Goal: Task Accomplishment & Management: Use online tool/utility

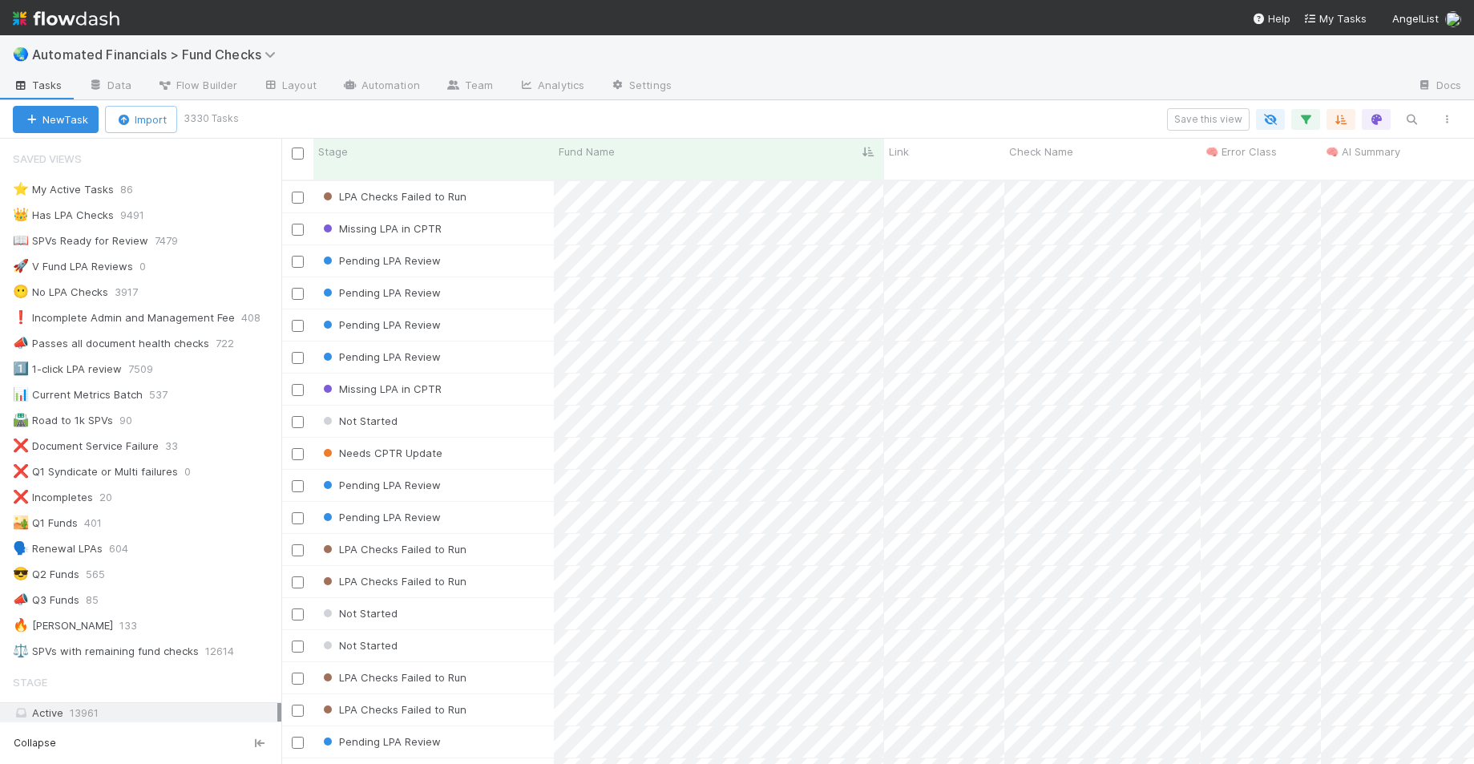
scroll to position [585, 1180]
click at [91, 19] on img at bounding box center [66, 18] width 107 height 27
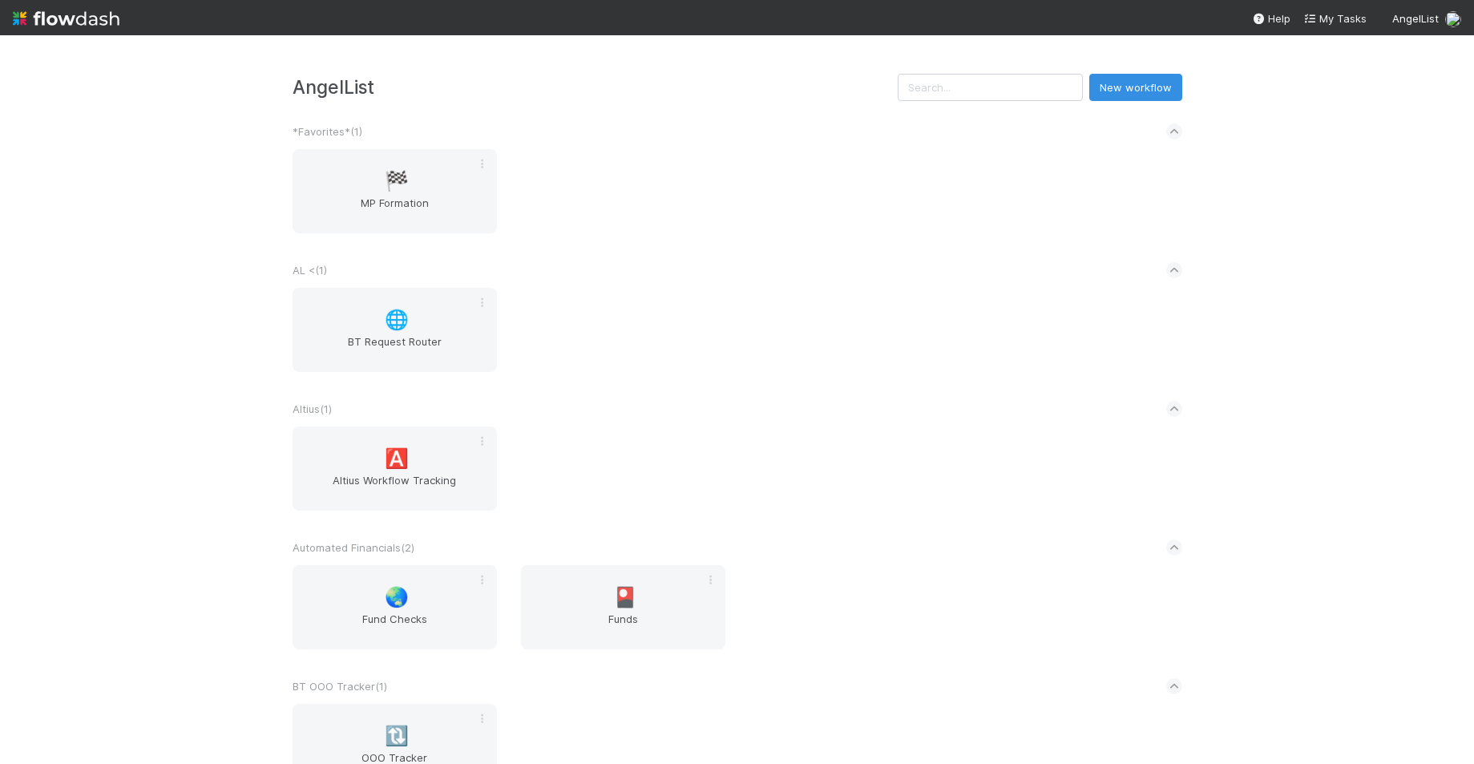
click at [239, 243] on div "AngelList New workflow *Favorites* ( 1 ) 🏁 MP Formation AL < ( 1 ) 🌐 BT Request…" at bounding box center [737, 399] width 1474 height 728
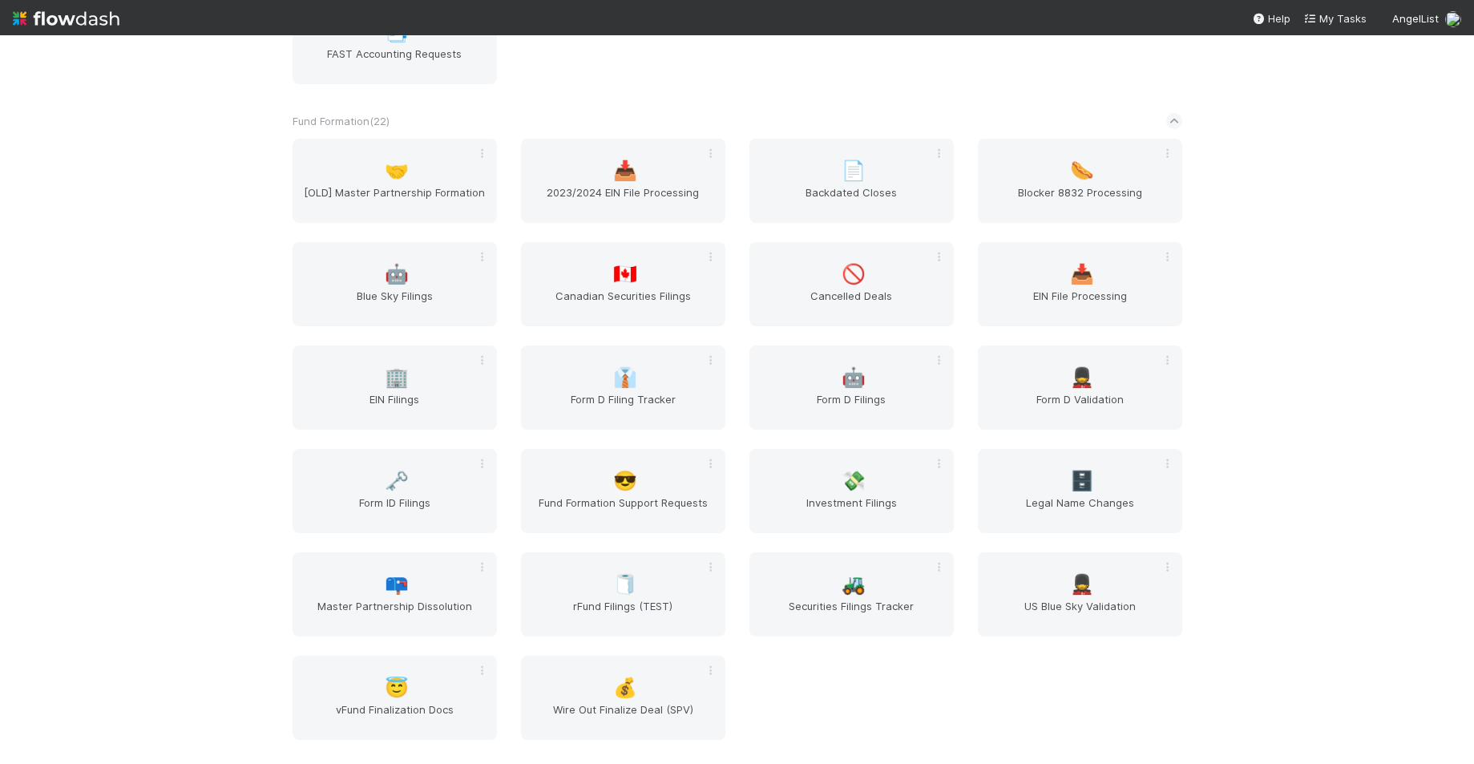
scroll to position [1397, 0]
click at [361, 479] on div "🗝️ Form ID Filings" at bounding box center [394, 491] width 204 height 84
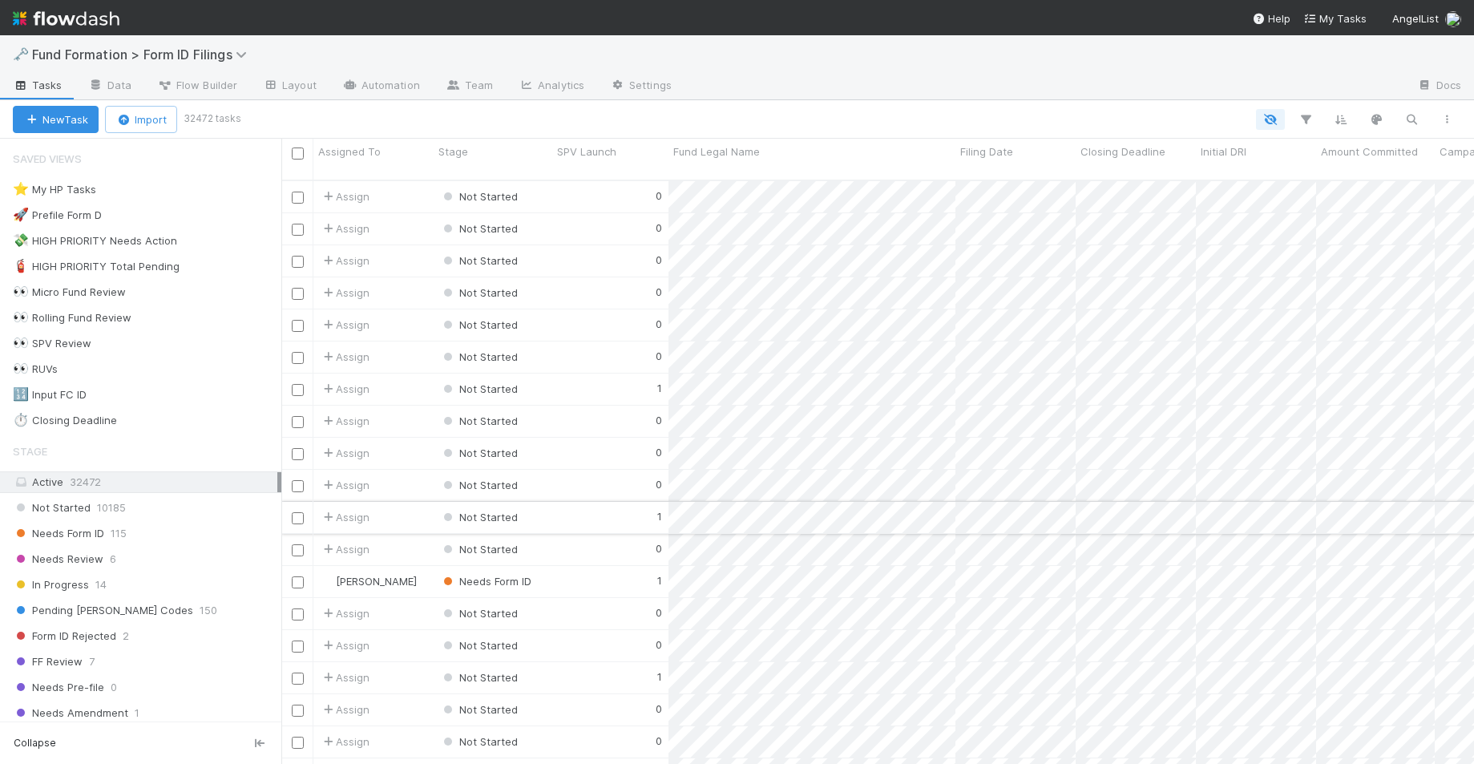
scroll to position [585, 1180]
click at [1402, 121] on button "button" at bounding box center [1411, 119] width 29 height 21
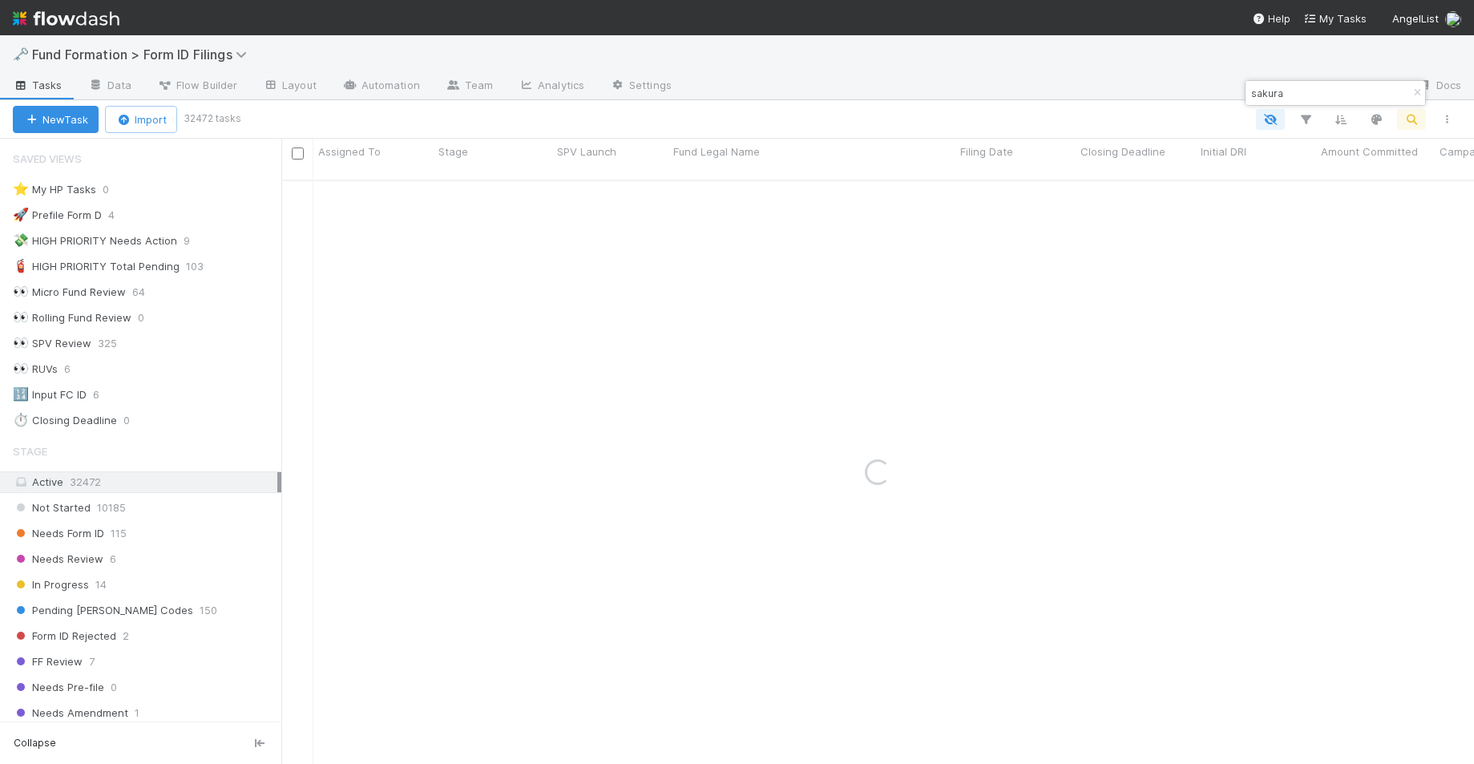
type input "sakura"
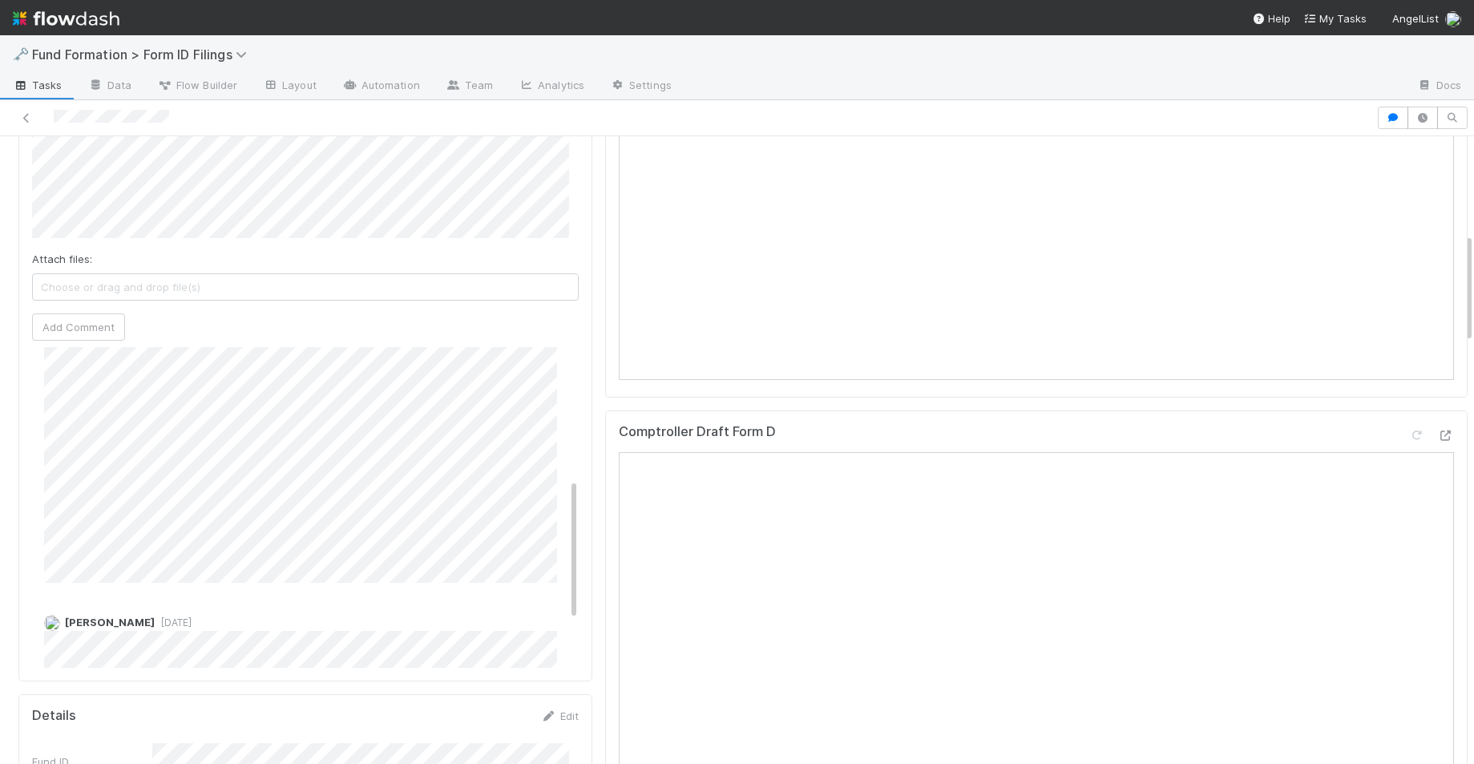
scroll to position [402, 0]
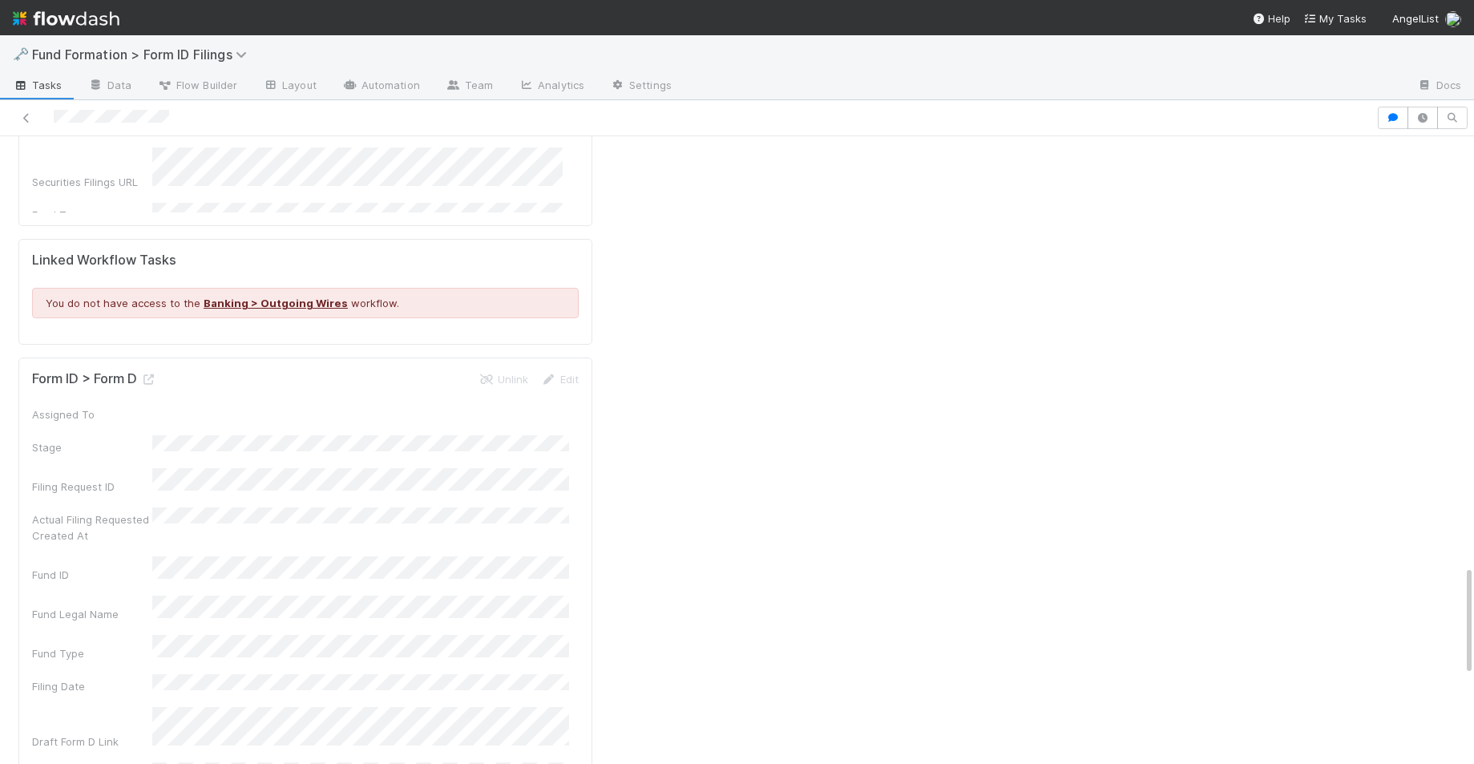
scroll to position [2192, 0]
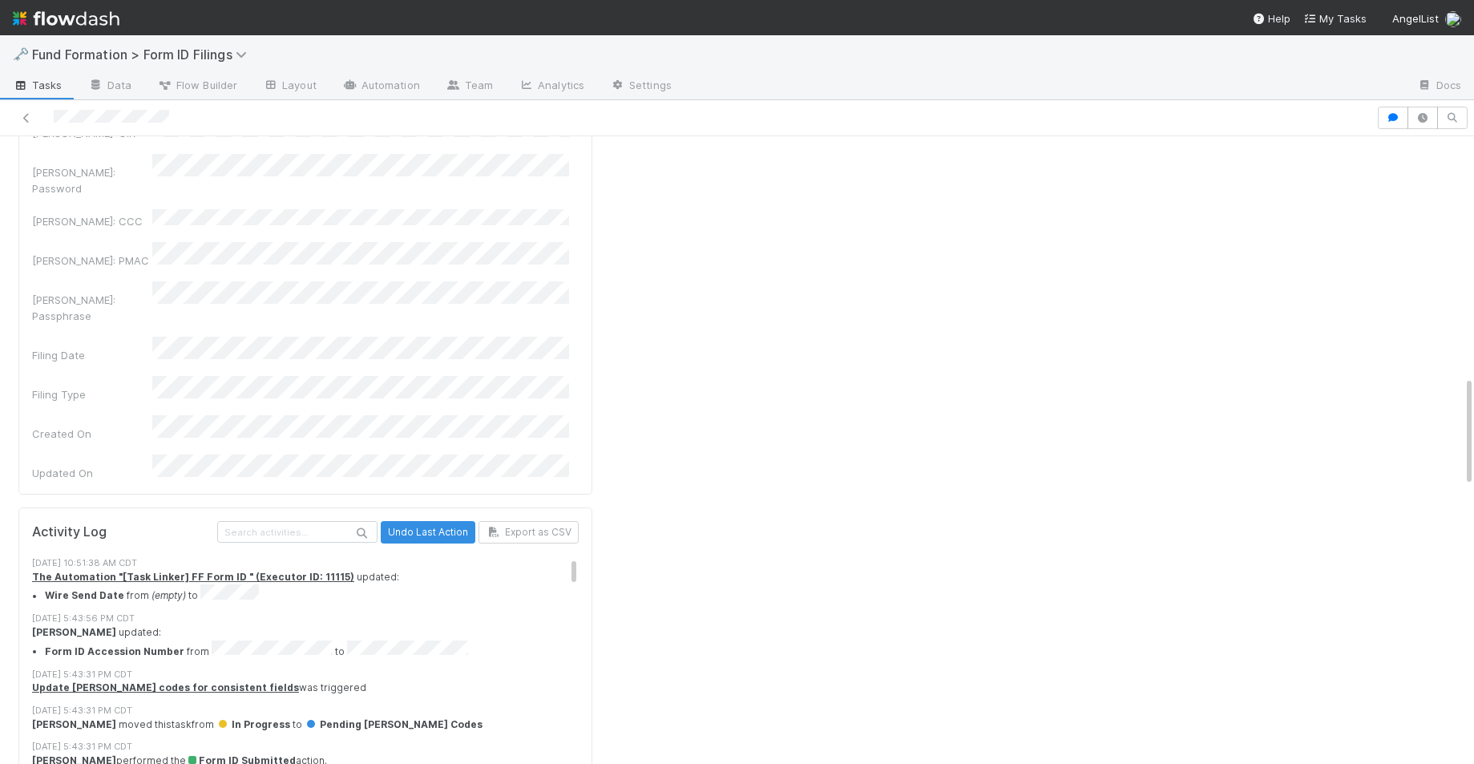
click at [609, 435] on div "SPV Launch Unlink Edit Assigned To Stage ID FC Dashboard Admin Owner Treasury I…" at bounding box center [1036, 658] width 875 height 3673
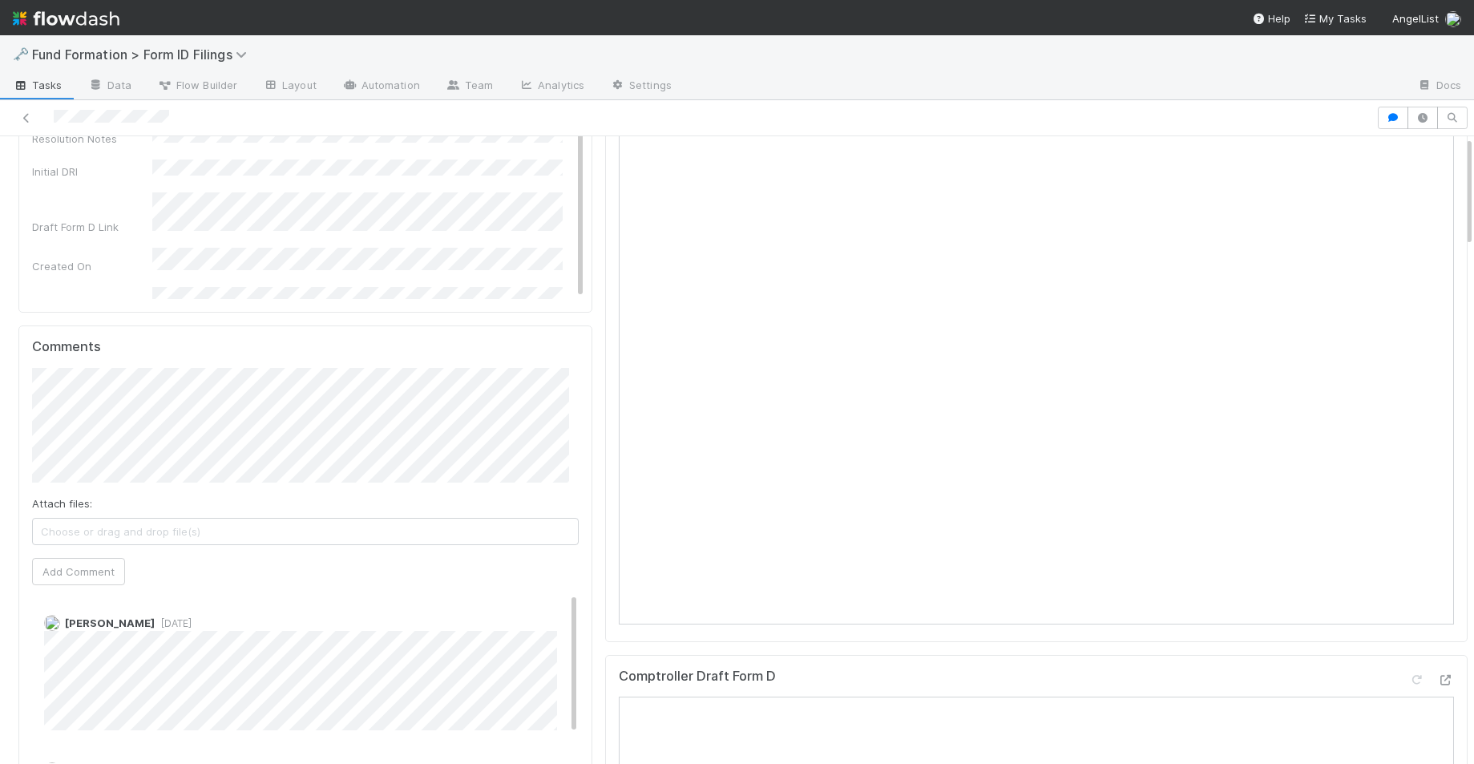
scroll to position [0, 0]
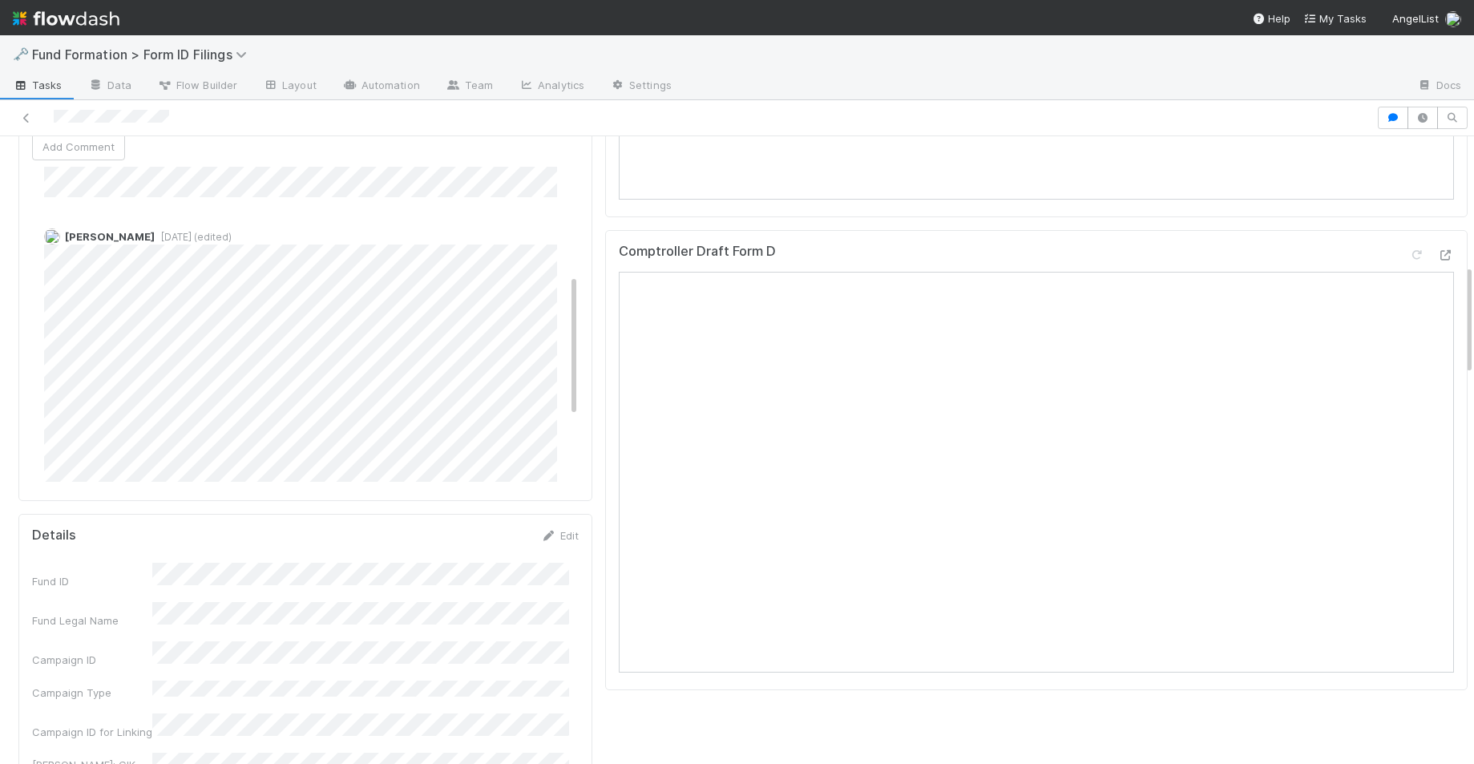
scroll to position [243, 0]
click at [605, 364] on div "Comptroller Draft Form D" at bounding box center [1036, 460] width 862 height 461
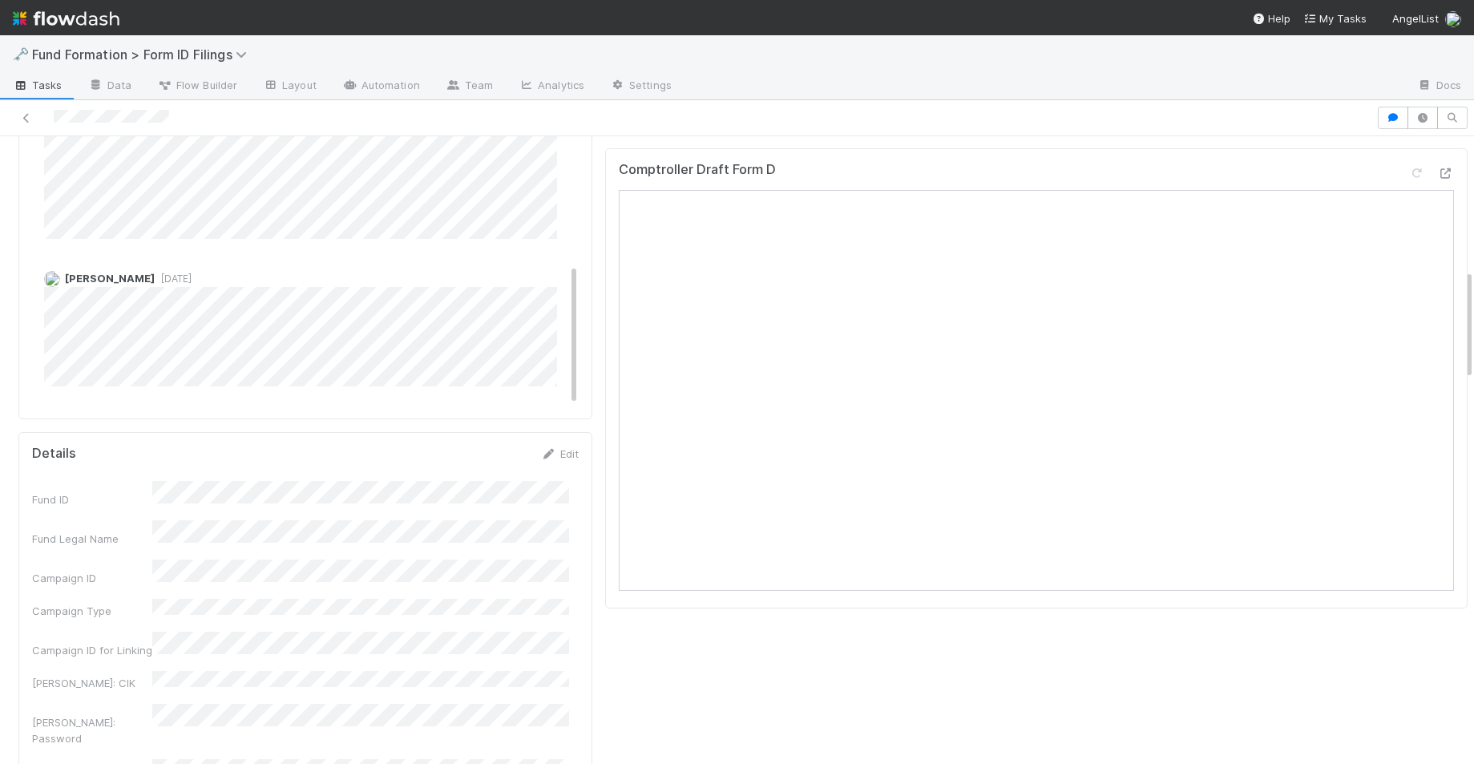
scroll to position [861, 0]
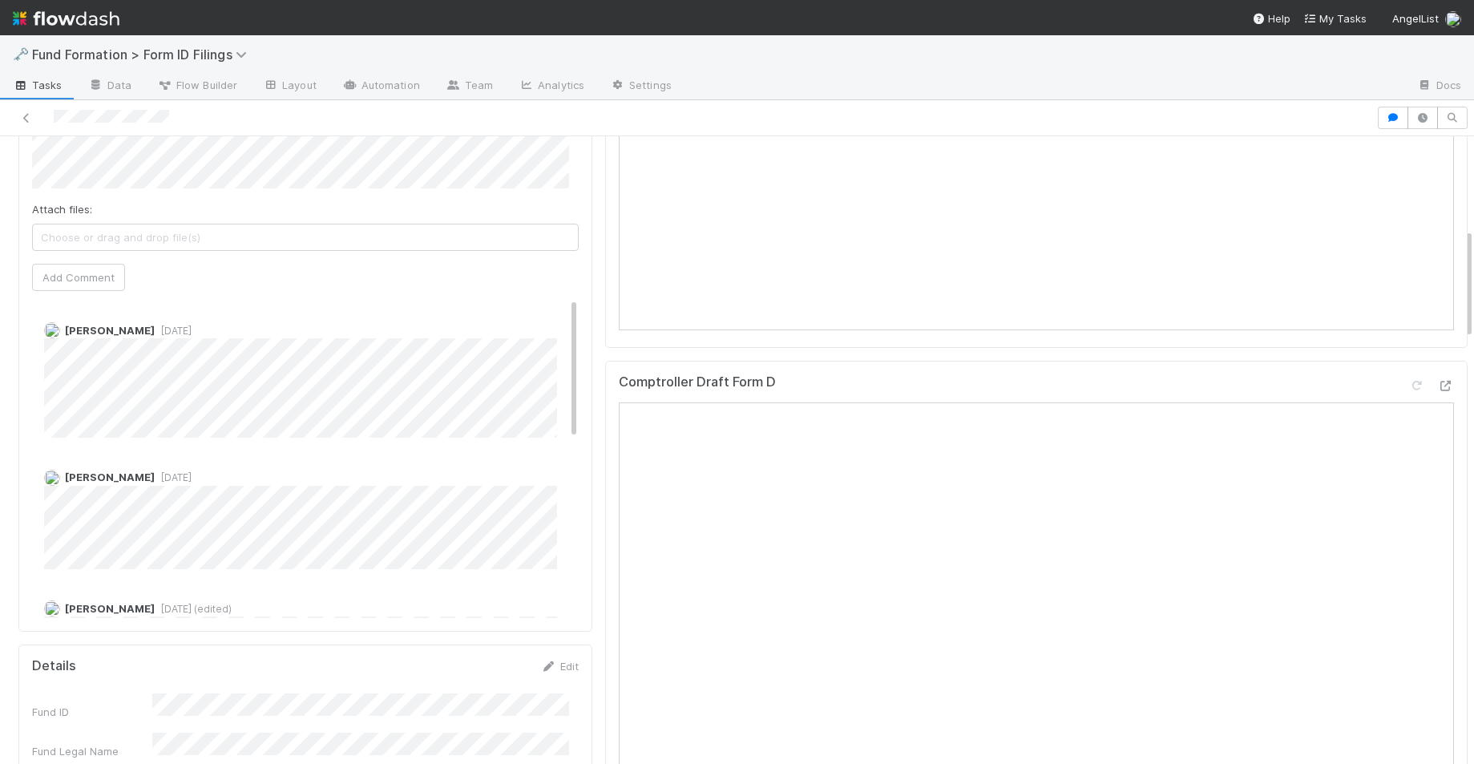
scroll to position [732, 0]
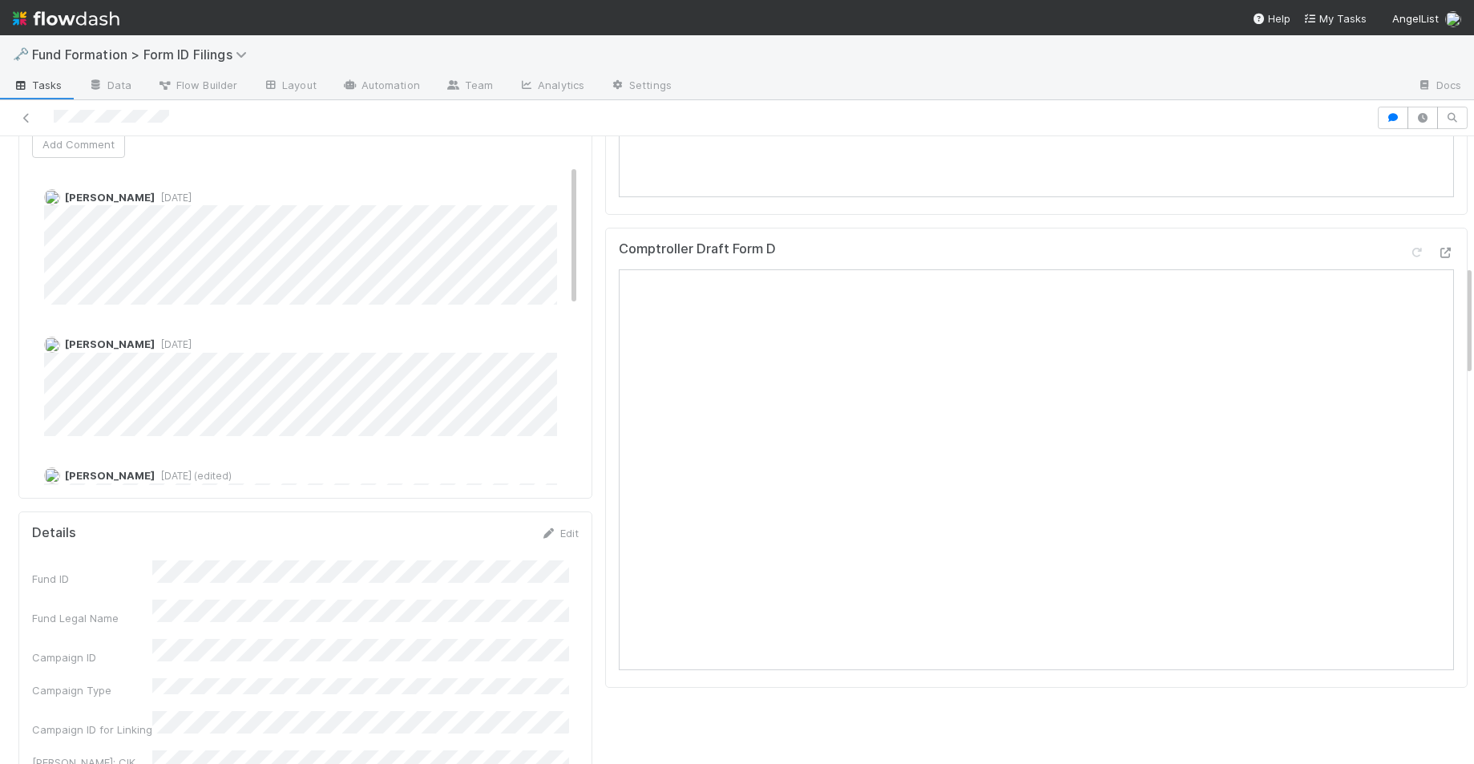
click at [192, 345] on span "4 days ago" at bounding box center [173, 344] width 37 height 12
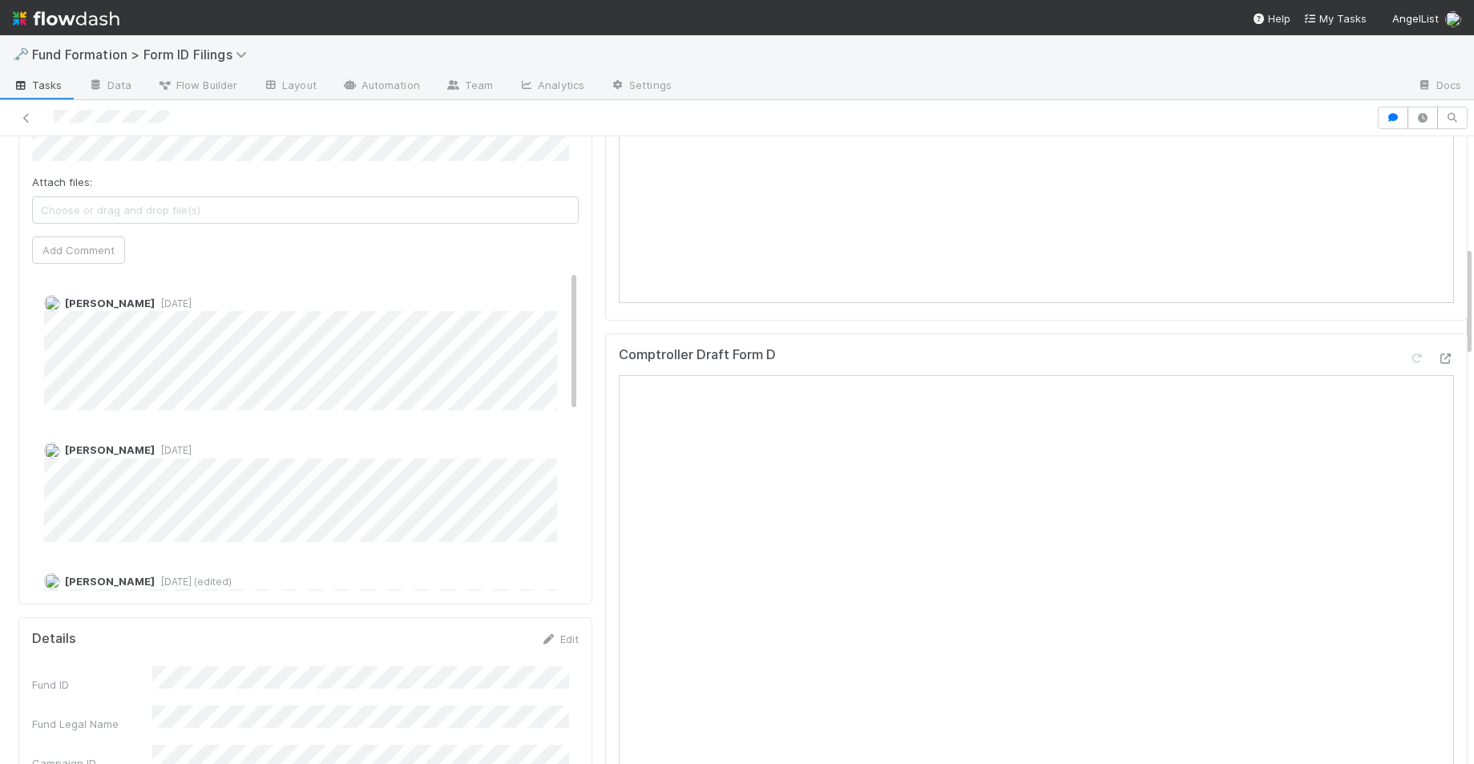
scroll to position [623, 0]
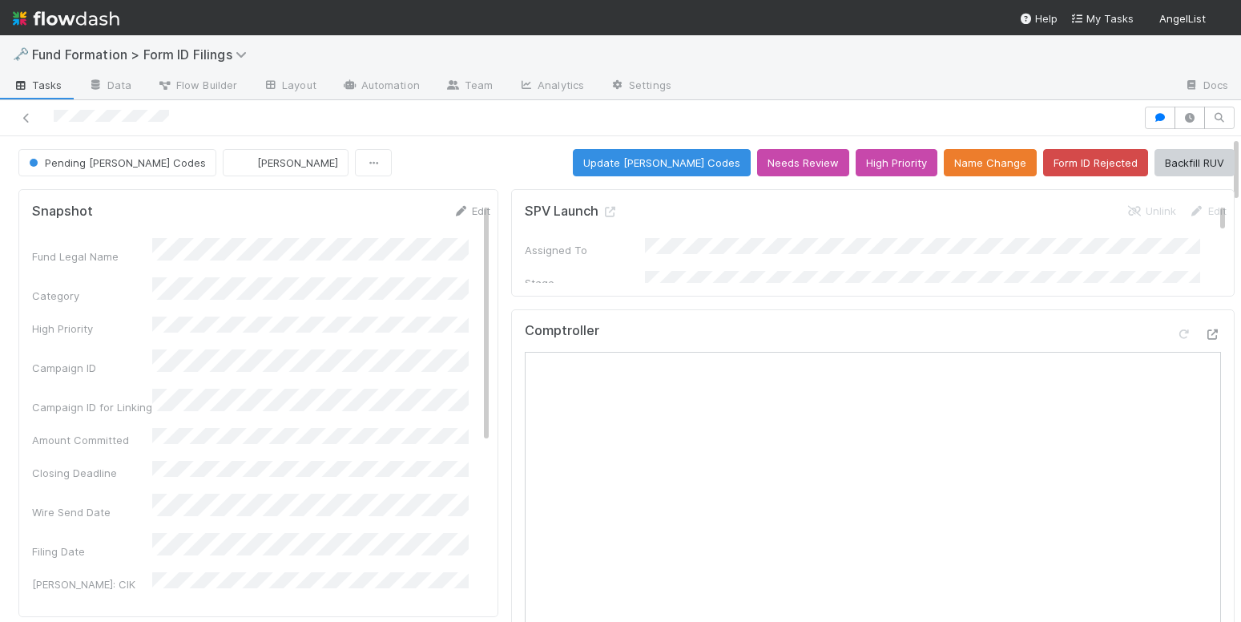
click at [504, 161] on div "Pending EDGAR Codes Febbie Cervantes Update EDGAR Codes Needs Review High Prior…" at bounding box center [626, 162] width 1216 height 27
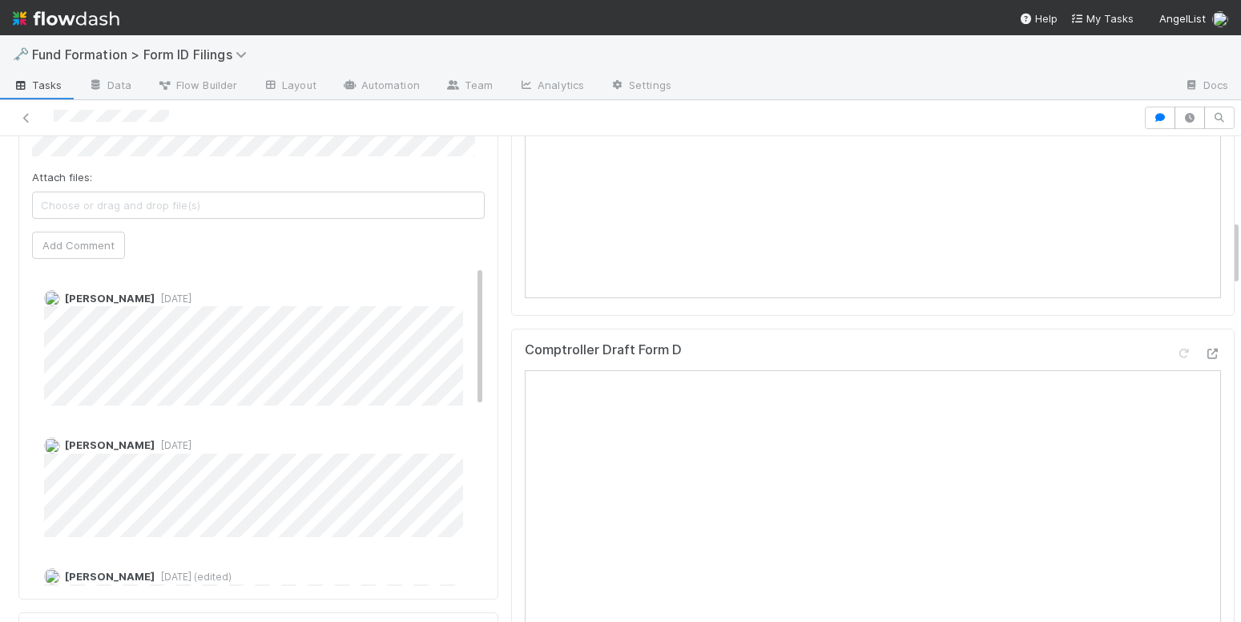
scroll to position [611, 0]
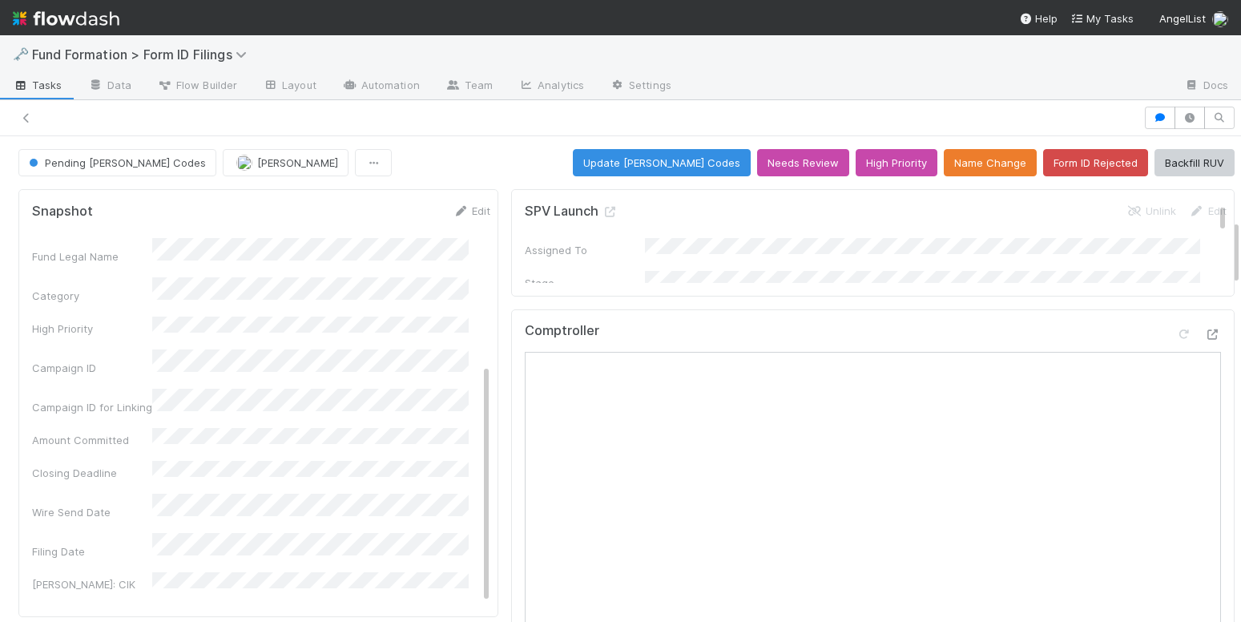
scroll to position [268, 0]
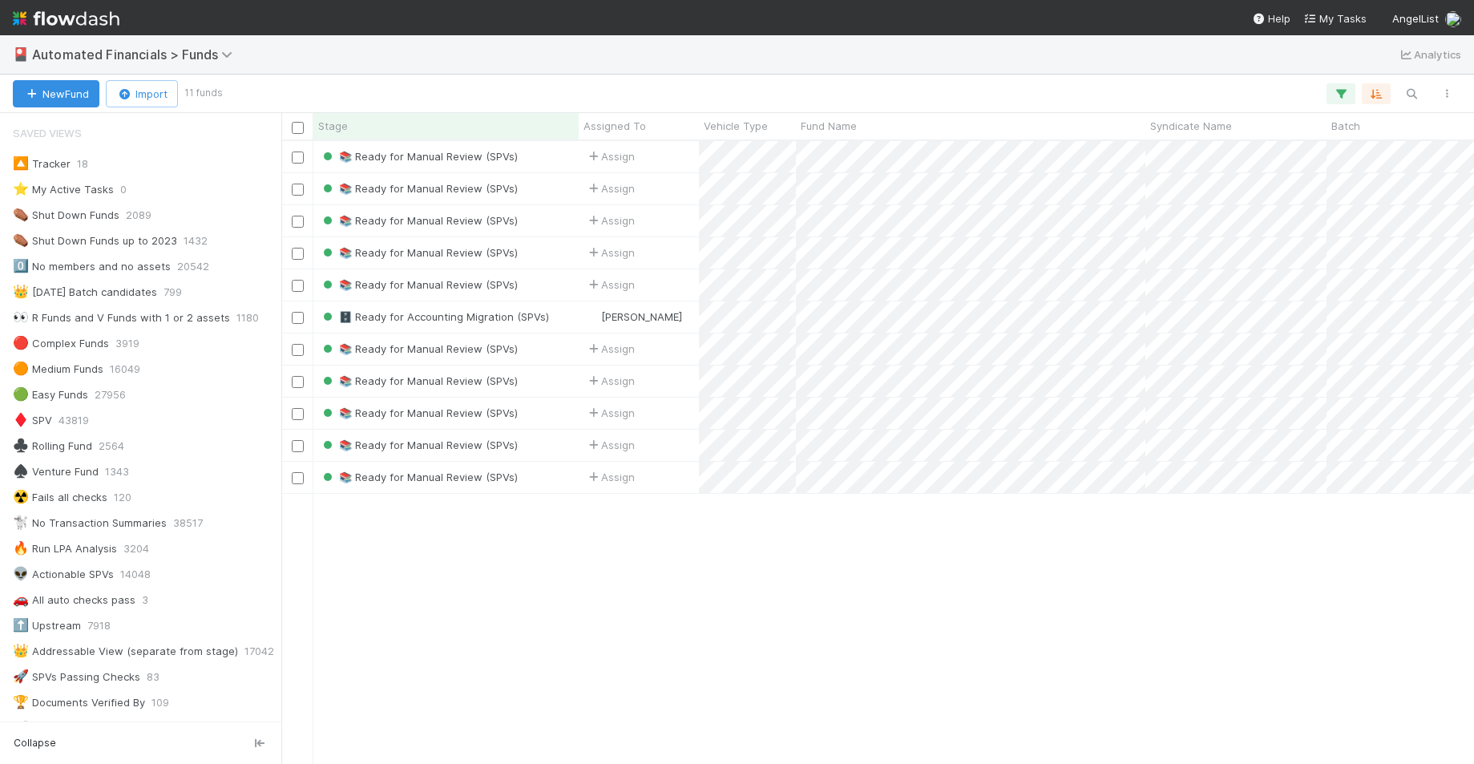
scroll to position [611, 1180]
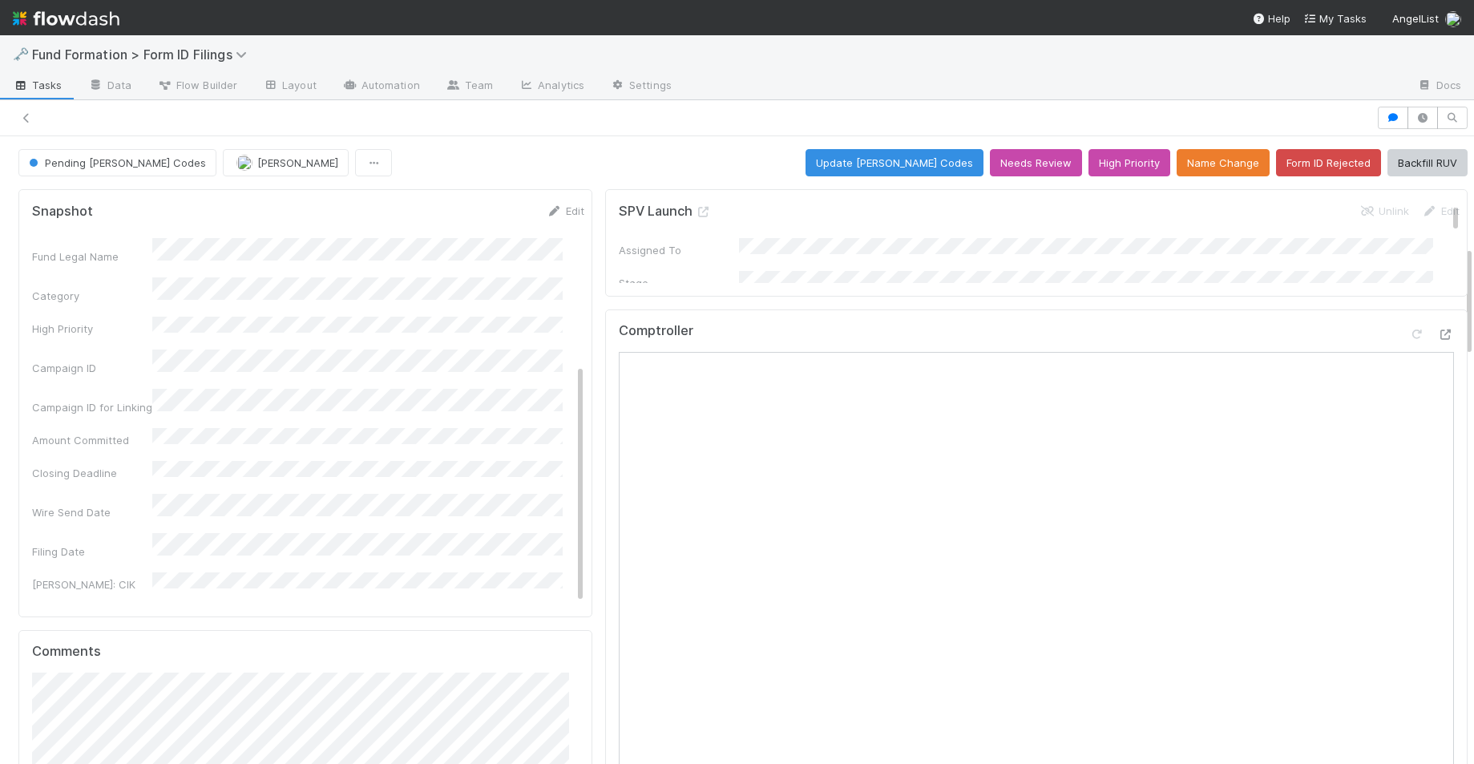
scroll to position [268, 0]
